Goal: Information Seeking & Learning: Check status

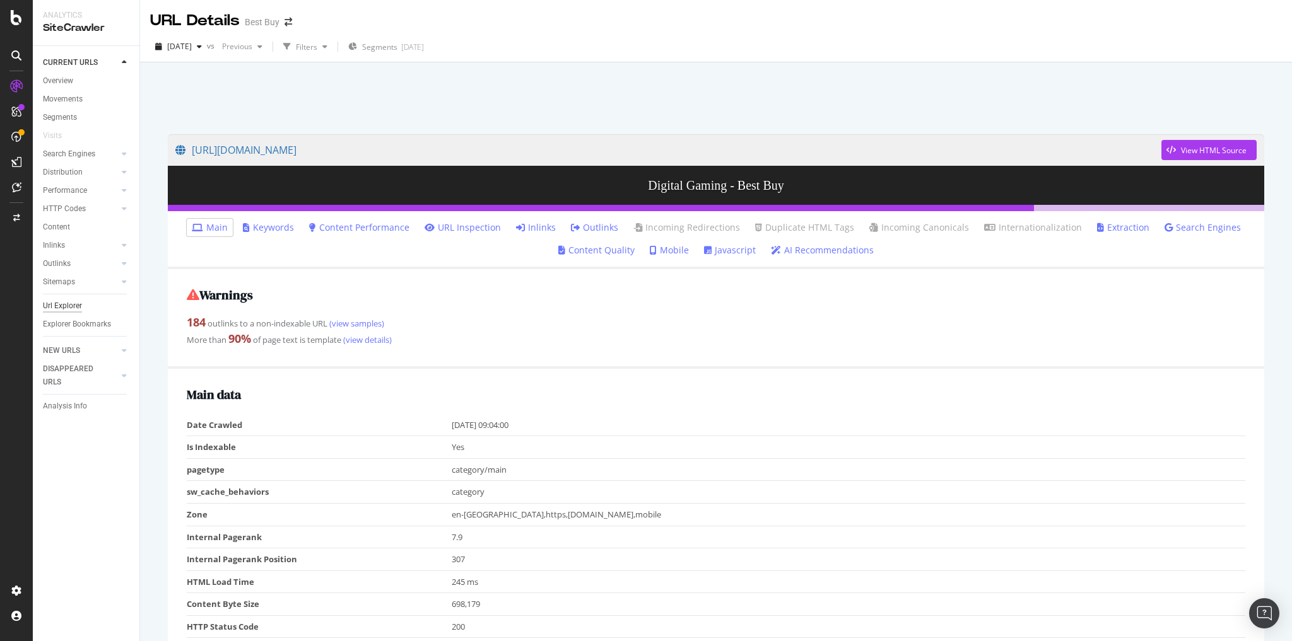
drag, startPoint x: 62, startPoint y: 307, endPoint x: 274, endPoint y: 283, distance: 213.9
click at [62, 307] on div "Url Explorer" at bounding box center [62, 306] width 39 height 13
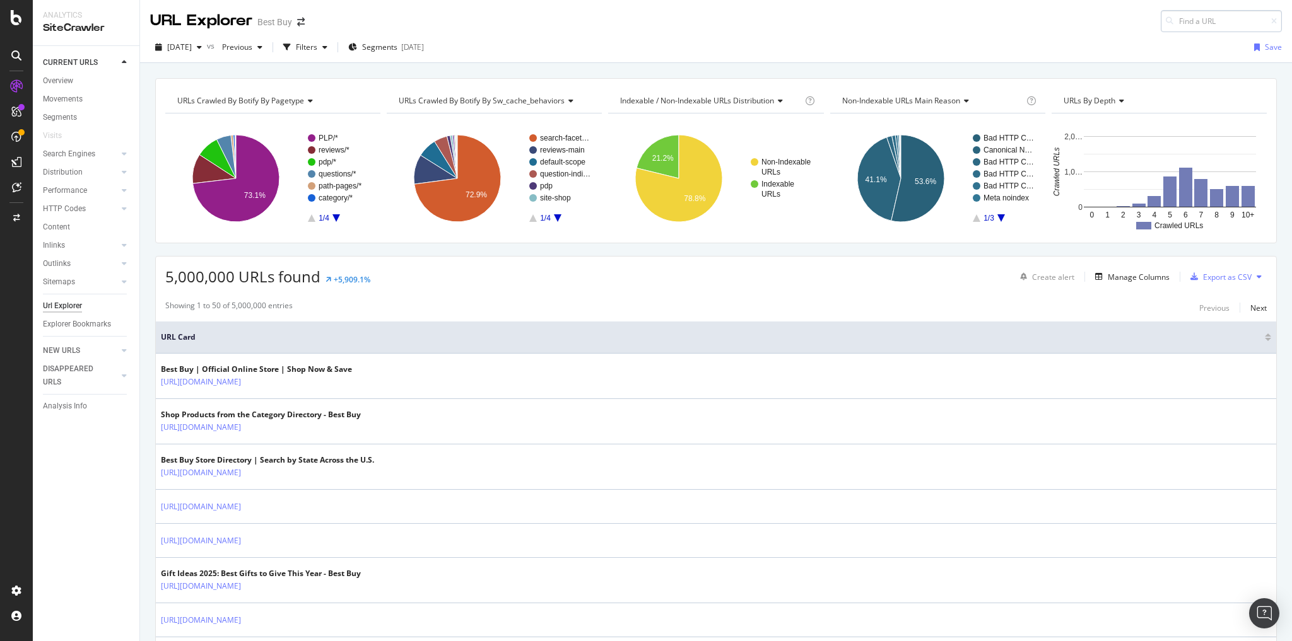
click at [1176, 21] on input at bounding box center [1220, 21] width 121 height 22
type input "https://www.bestbuy.com/discover-learn/the-best-gifts-for-artists/pcmcat1695673…"
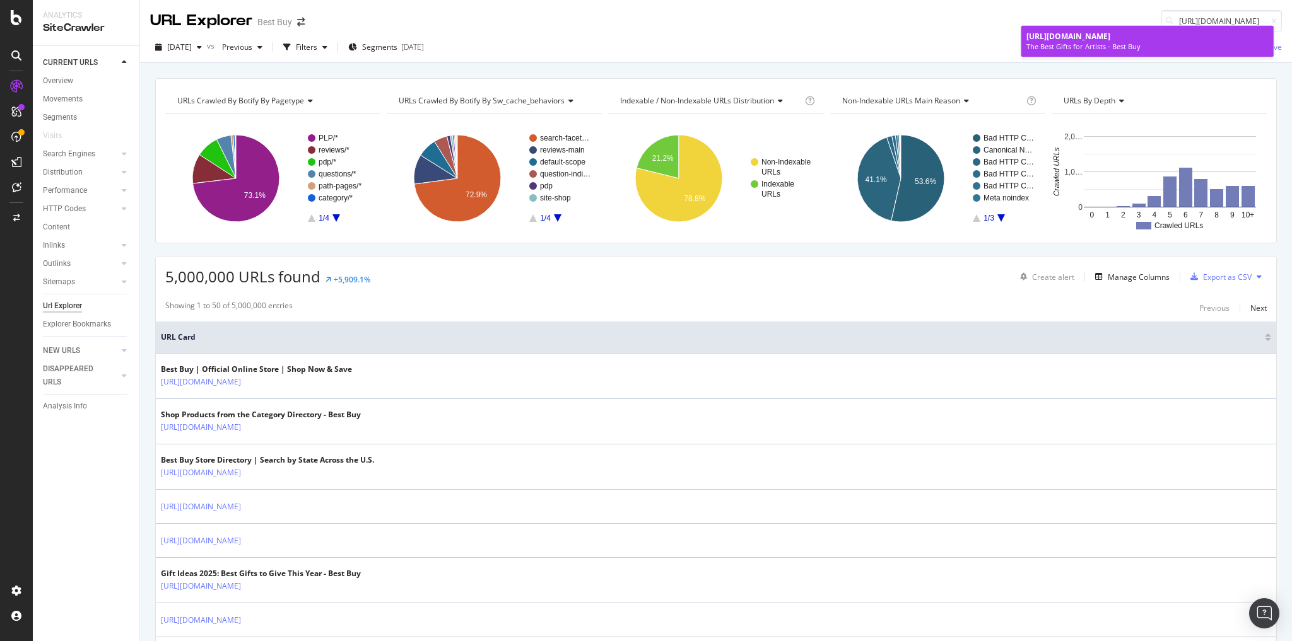
scroll to position [0, 0]
click at [1089, 42] on span "https://www.bestbuy.com/discover-learn/the-best-gifts-for-artists/pcmcat1695673…" at bounding box center [1068, 36] width 84 height 11
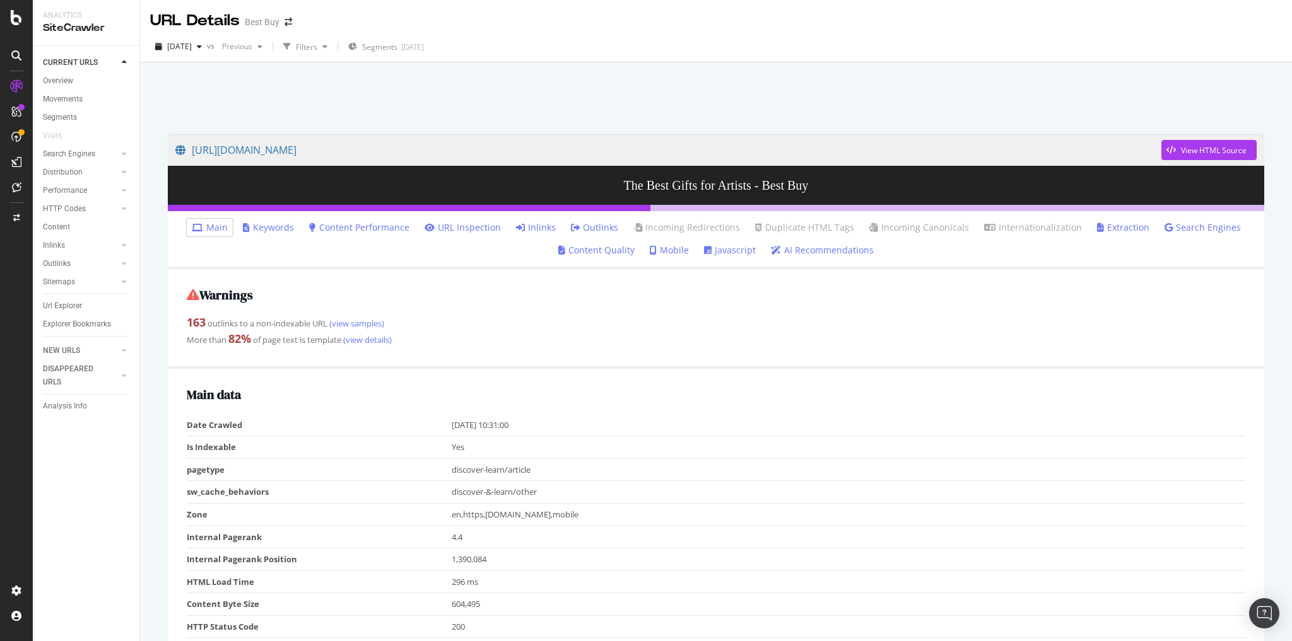
click at [539, 228] on link "Inlinks" at bounding box center [536, 227] width 40 height 13
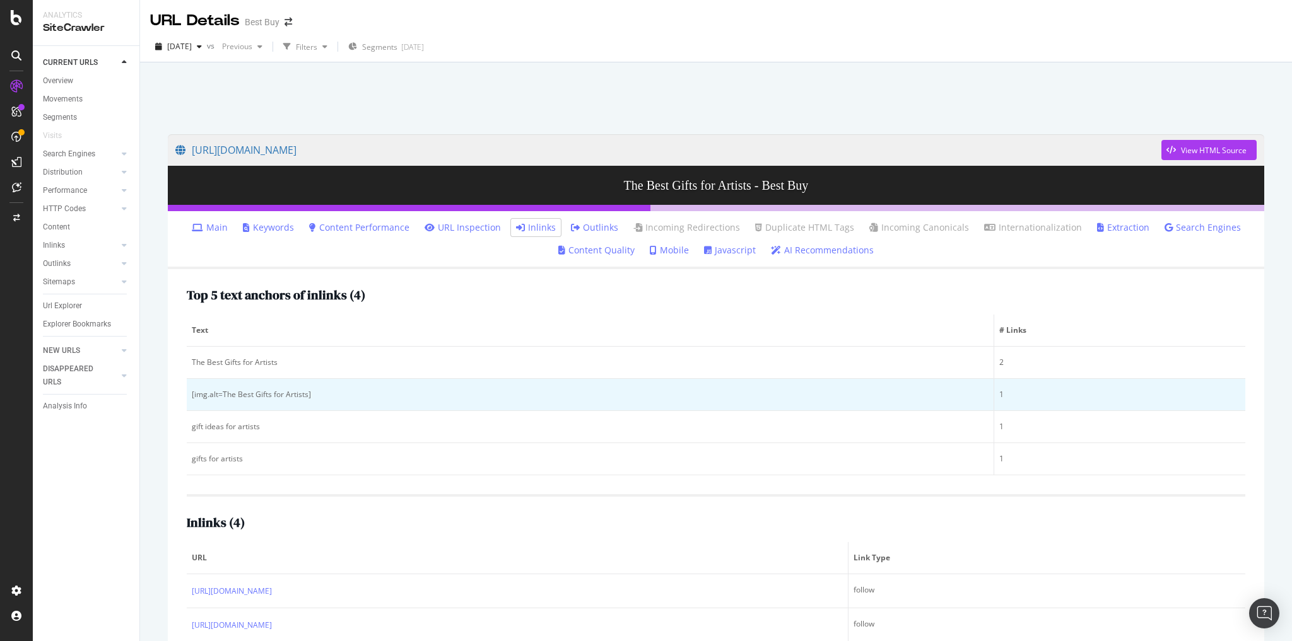
scroll to position [97, 0]
